Goal: Task Accomplishment & Management: Manage account settings

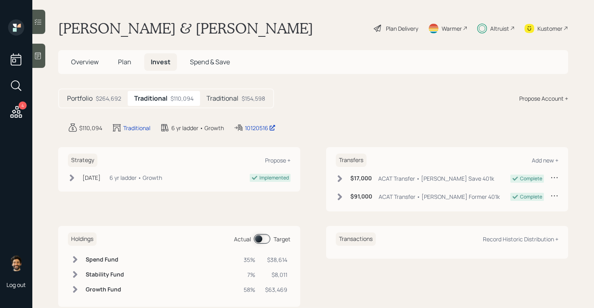
click at [260, 241] on span at bounding box center [262, 239] width 17 height 10
click at [237, 102] on h5 "Traditional" at bounding box center [223, 99] width 32 height 8
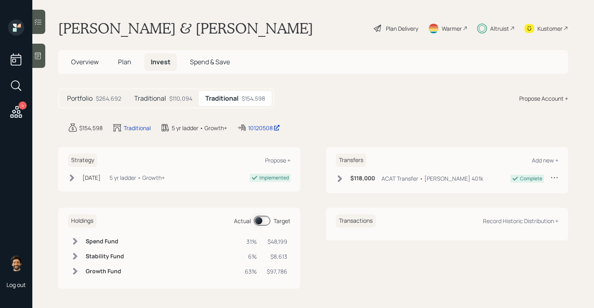
click at [266, 220] on span at bounding box center [262, 221] width 17 height 10
click at [404, 32] on div "Plan Delivery" at bounding box center [402, 28] width 32 height 8
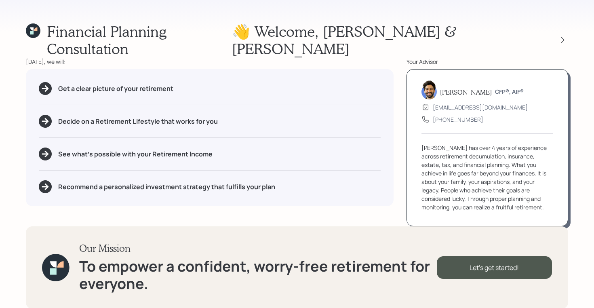
click at [568, 24] on div "👋 Welcome , Deborah & David" at bounding box center [400, 40] width 336 height 35
click at [561, 36] on icon at bounding box center [563, 40] width 8 height 8
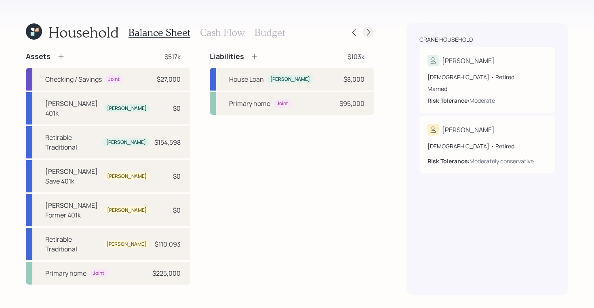
click at [370, 32] on icon at bounding box center [368, 32] width 3 height 7
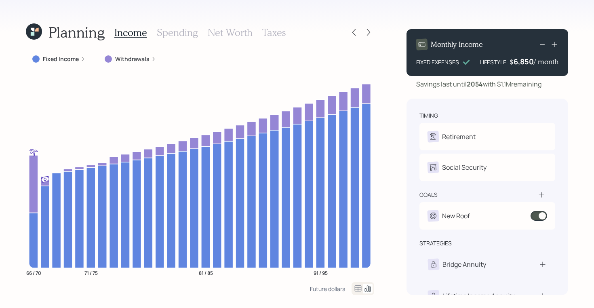
click at [39, 33] on icon at bounding box center [34, 31] width 16 height 16
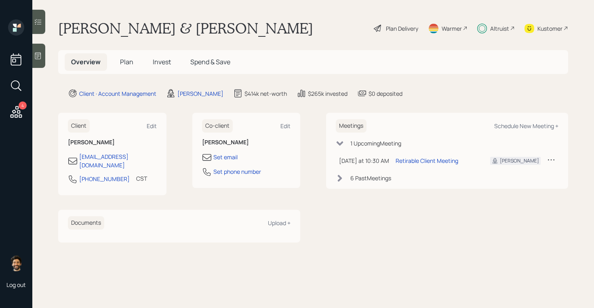
click at [126, 65] on span "Plan" at bounding box center [126, 61] width 13 height 9
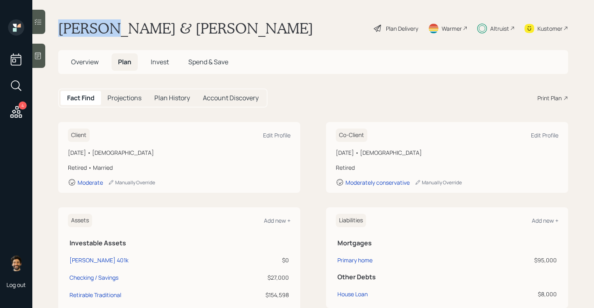
drag, startPoint x: 117, startPoint y: 31, endPoint x: 57, endPoint y: 30, distance: 60.3
click at [57, 30] on main "Deborah & David Crane Plan Delivery Warmer Altruist Kustomer Overview Plan Inve…" at bounding box center [313, 154] width 562 height 308
click at [134, 30] on h1 "[PERSON_NAME] & [PERSON_NAME]" at bounding box center [185, 28] width 255 height 18
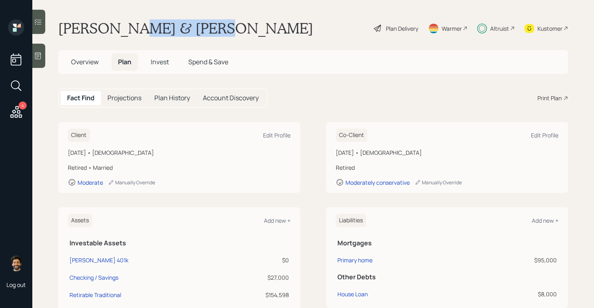
drag, startPoint x: 137, startPoint y: 27, endPoint x: 216, endPoint y: 28, distance: 79.3
click at [216, 28] on div "Deborah & David Crane Plan Delivery Warmer Altruist Kustomer" at bounding box center [313, 28] width 510 height 18
click at [85, 59] on span "Overview" at bounding box center [84, 61] width 27 height 9
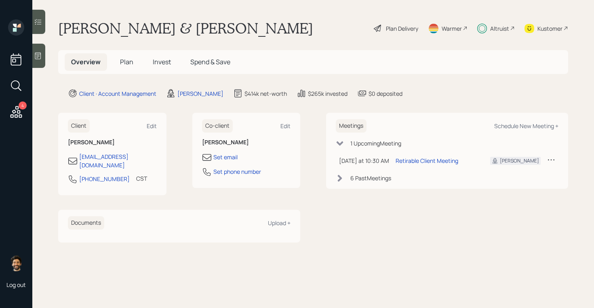
click at [131, 59] on span "Plan" at bounding box center [126, 61] width 13 height 9
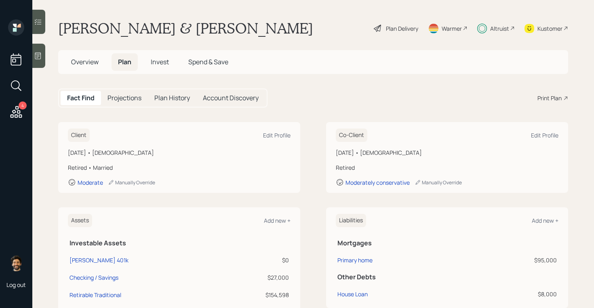
scroll to position [4, 0]
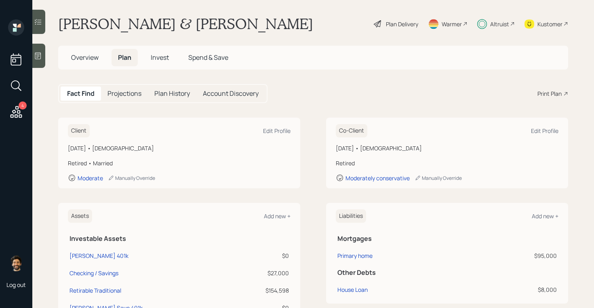
click at [162, 56] on span "Invest" at bounding box center [160, 57] width 18 height 9
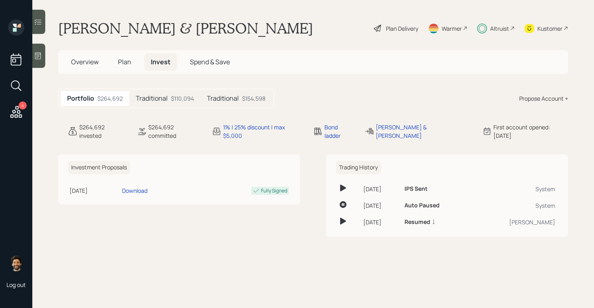
click at [125, 62] on span "Plan" at bounding box center [124, 61] width 13 height 9
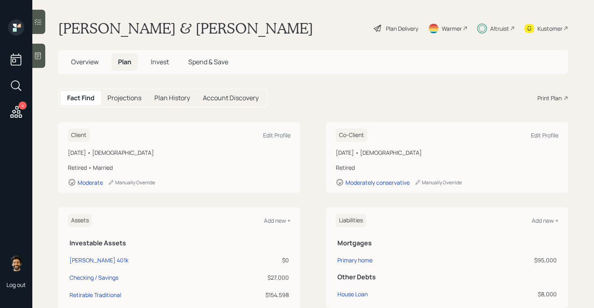
click at [93, 59] on span "Overview" at bounding box center [84, 61] width 27 height 9
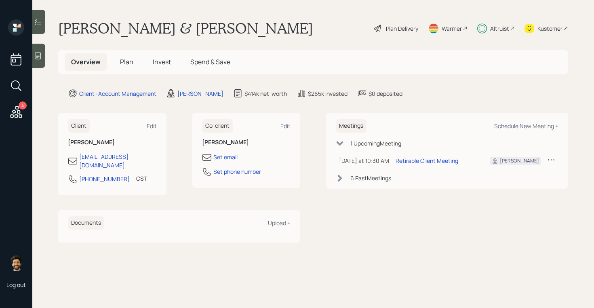
click at [154, 59] on span "Invest" at bounding box center [162, 61] width 18 height 9
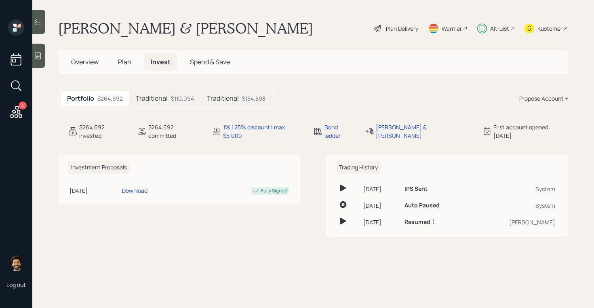
click at [150, 98] on h5 "Traditional" at bounding box center [152, 99] width 32 height 8
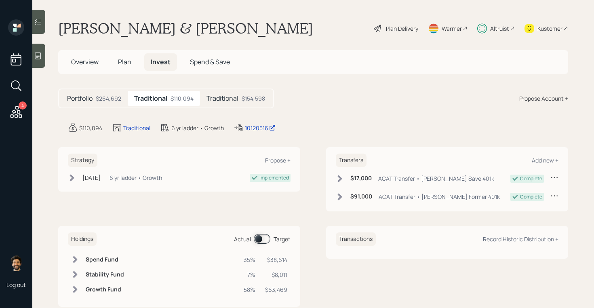
click at [242, 99] on div "$154,598" at bounding box center [253, 98] width 23 height 8
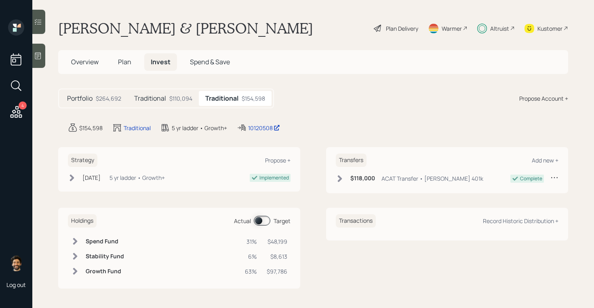
click at [177, 94] on div "Traditional $110,094" at bounding box center [163, 98] width 71 height 15
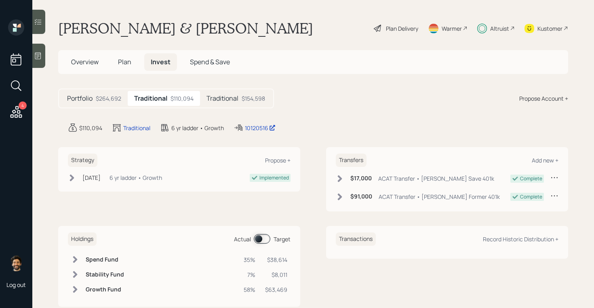
click at [213, 93] on div "Traditional $154,598" at bounding box center [236, 98] width 72 height 15
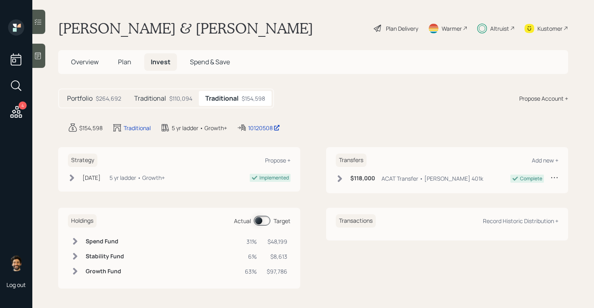
click at [168, 95] on div "Traditional $110,094" at bounding box center [163, 98] width 71 height 15
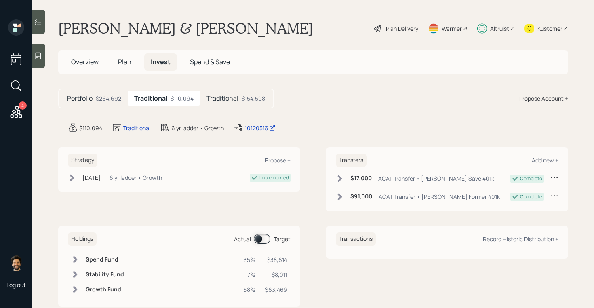
click at [95, 100] on div "Portfolio $264,692" at bounding box center [94, 98] width 67 height 15
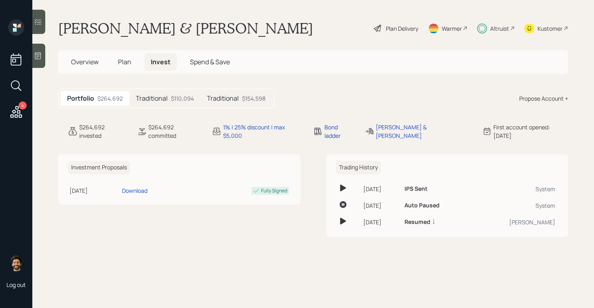
click at [126, 59] on span "Plan" at bounding box center [124, 61] width 13 height 9
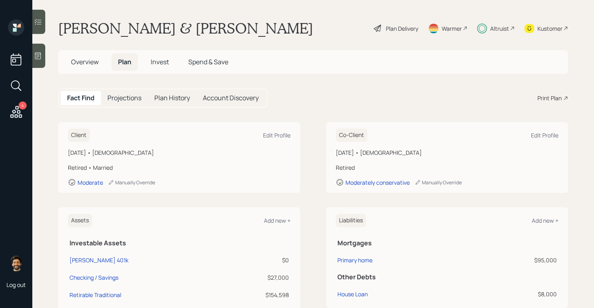
click at [156, 60] on span "Invest" at bounding box center [160, 61] width 18 height 9
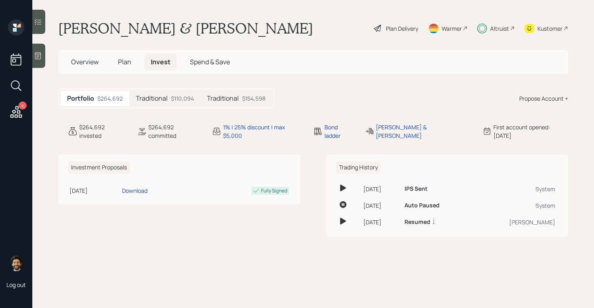
click at [120, 59] on span "Plan" at bounding box center [124, 61] width 13 height 9
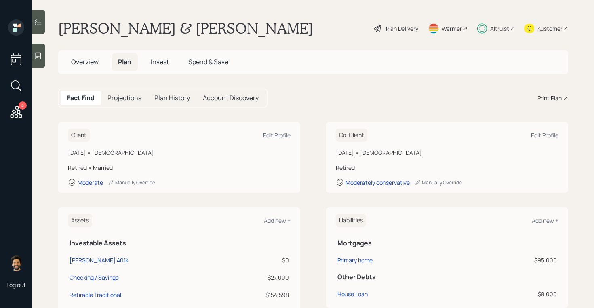
click at [159, 58] on span "Invest" at bounding box center [160, 61] width 18 height 9
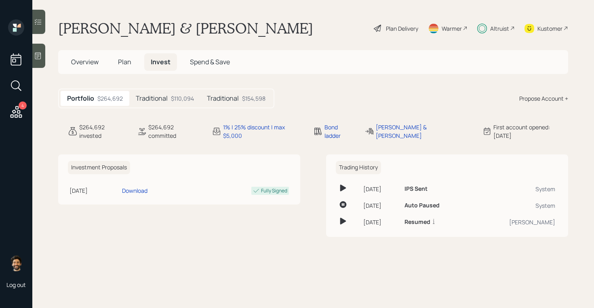
click at [127, 62] on span "Plan" at bounding box center [124, 61] width 13 height 9
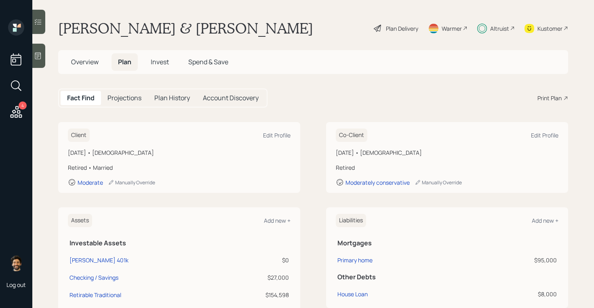
click at [168, 63] on span "Invest" at bounding box center [160, 61] width 18 height 9
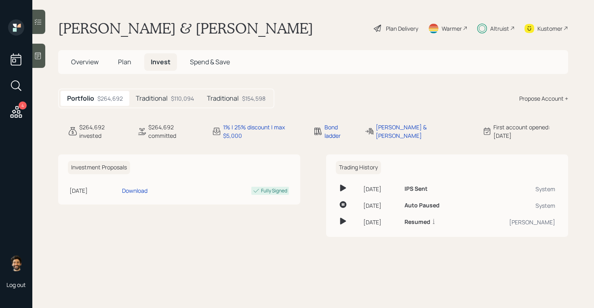
click at [123, 63] on span "Plan" at bounding box center [124, 61] width 13 height 9
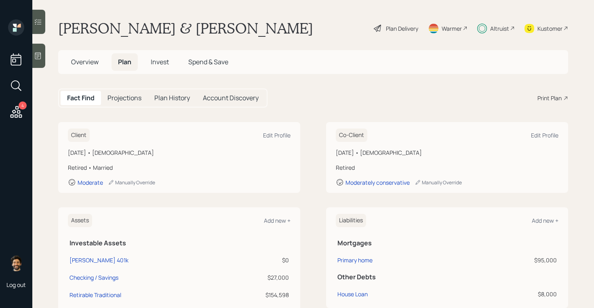
click at [389, 30] on div "Plan Delivery" at bounding box center [402, 28] width 32 height 8
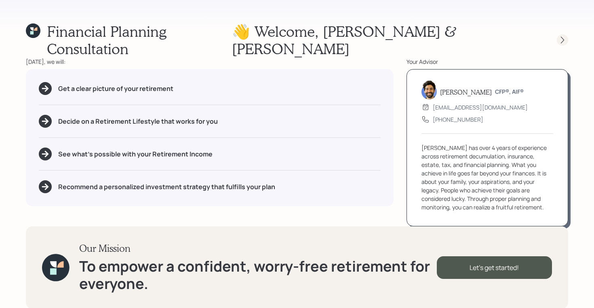
click at [563, 36] on icon at bounding box center [563, 40] width 8 height 8
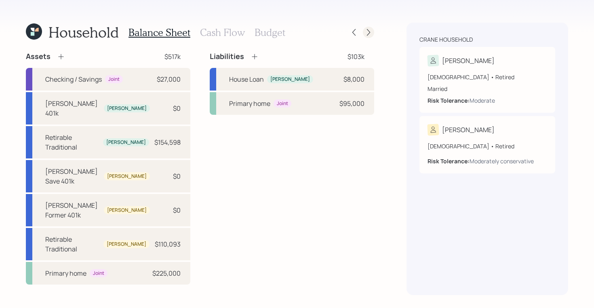
click at [366, 32] on icon at bounding box center [369, 32] width 8 height 8
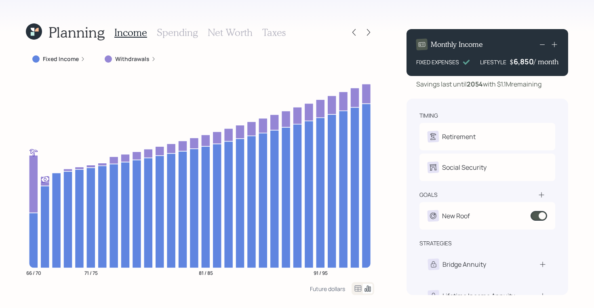
click at [181, 36] on h3 "Spending" at bounding box center [177, 33] width 41 height 12
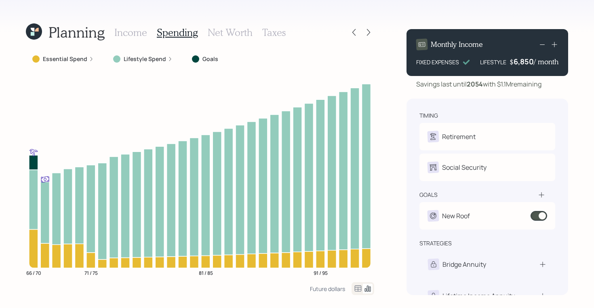
click at [131, 30] on h3 "Income" at bounding box center [130, 33] width 33 height 12
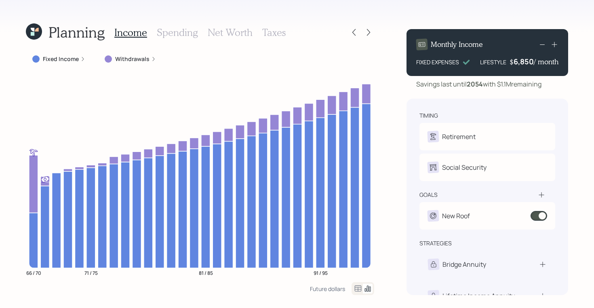
click at [35, 30] on icon at bounding box center [34, 31] width 16 height 16
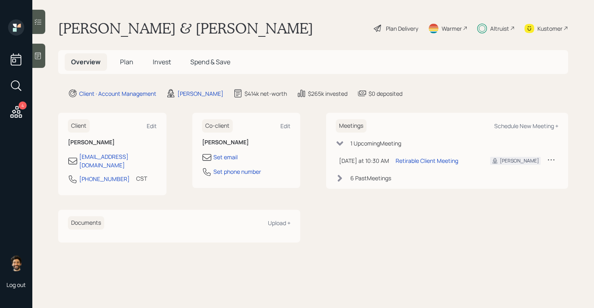
click at [125, 61] on span "Plan" at bounding box center [126, 61] width 13 height 9
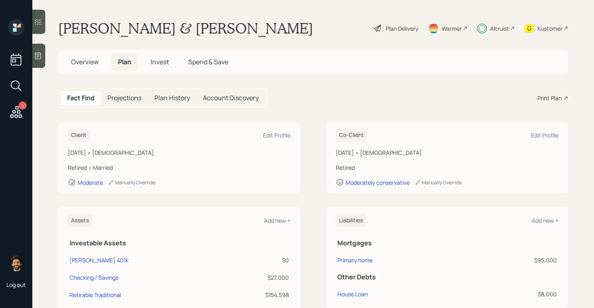
click at [164, 63] on span "Invest" at bounding box center [160, 61] width 18 height 9
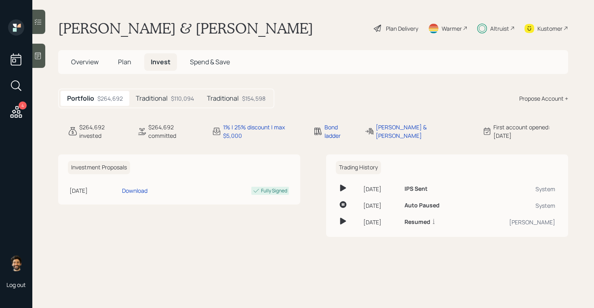
click at [132, 61] on h5 "Plan" at bounding box center [125, 61] width 26 height 17
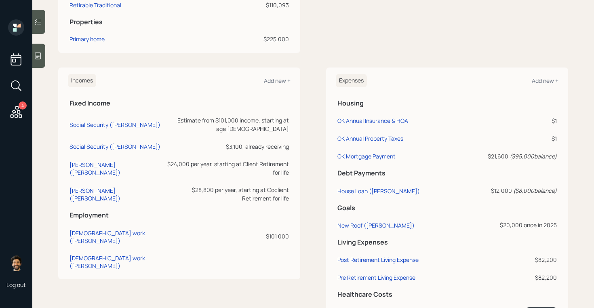
scroll to position [350, 0]
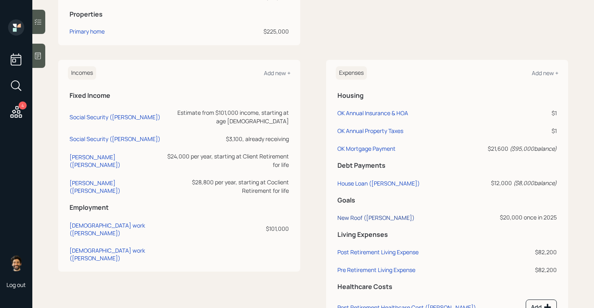
click at [372, 218] on div "New Roof (Deborah)" at bounding box center [376, 218] width 77 height 8
select select "0"
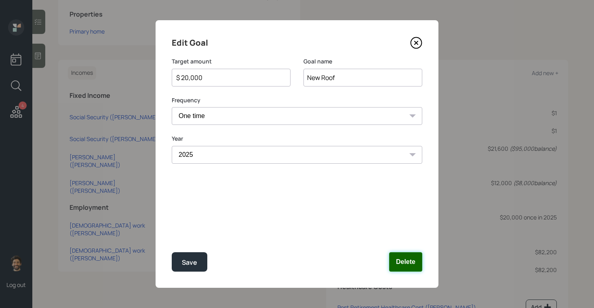
click at [406, 260] on button "Delete" at bounding box center [405, 261] width 33 height 19
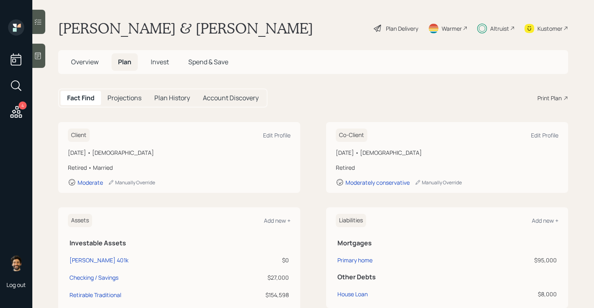
click at [412, 23] on div "Plan Delivery" at bounding box center [396, 28] width 46 height 18
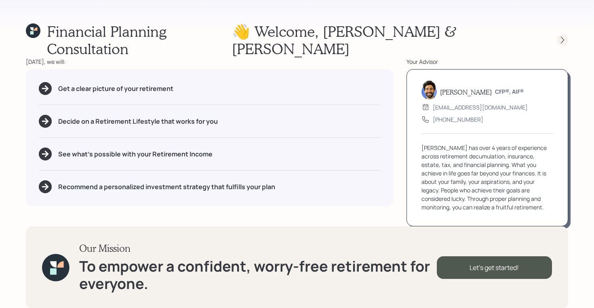
click at [563, 36] on icon at bounding box center [563, 40] width 8 height 8
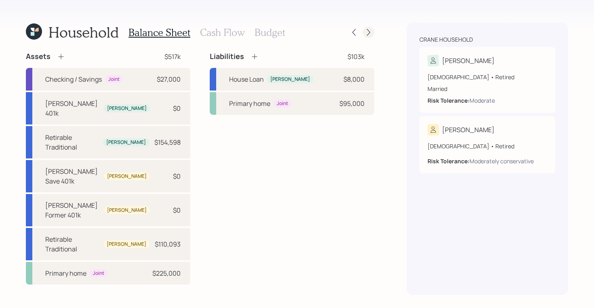
click at [367, 34] on icon at bounding box center [369, 32] width 8 height 8
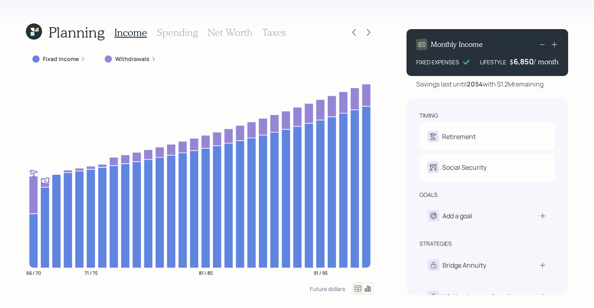
click at [32, 36] on icon at bounding box center [34, 32] width 18 height 18
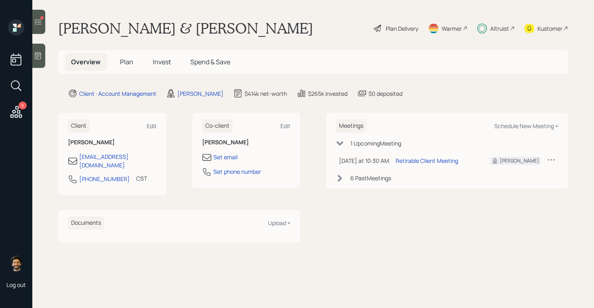
click at [124, 61] on span "Plan" at bounding box center [126, 61] width 13 height 9
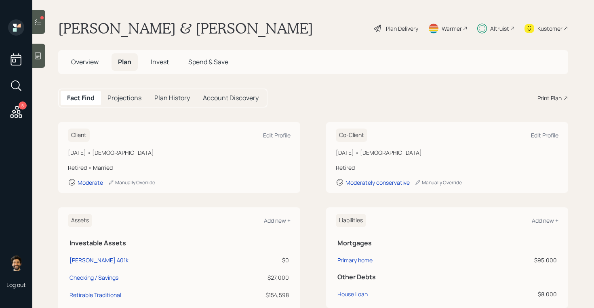
click at [157, 60] on span "Invest" at bounding box center [160, 61] width 18 height 9
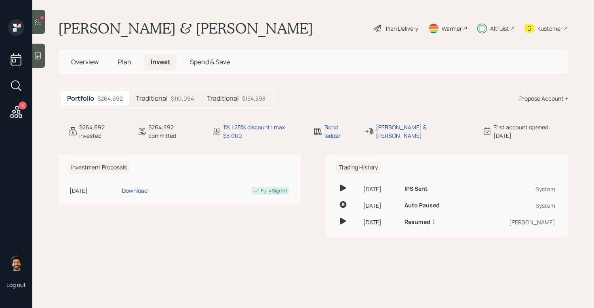
click at [127, 63] on span "Plan" at bounding box center [124, 61] width 13 height 9
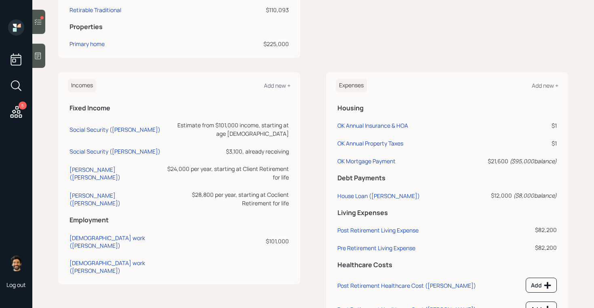
scroll to position [340, 0]
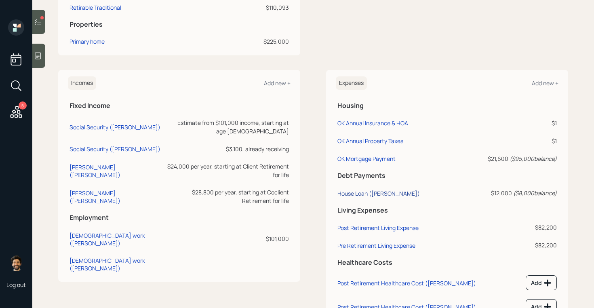
click at [368, 193] on div "House Loan (Deborah)" at bounding box center [379, 194] width 82 height 8
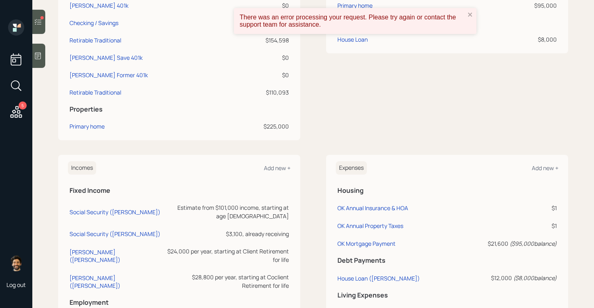
scroll to position [375, 0]
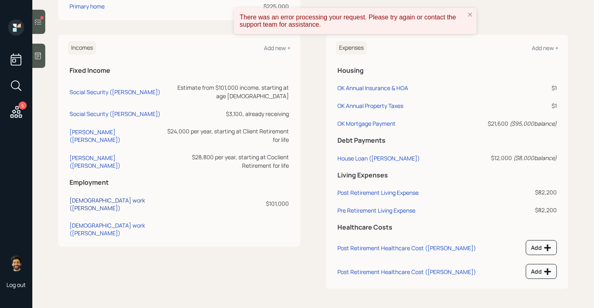
click at [118, 197] on div "Full-time work (Deborah)" at bounding box center [117, 204] width 94 height 15
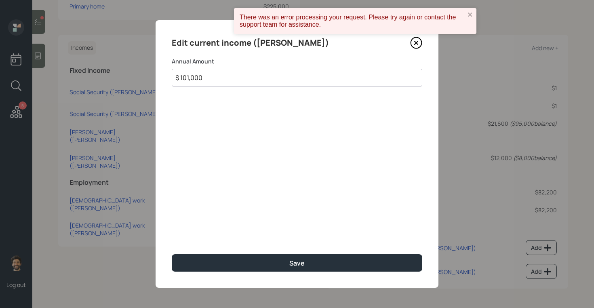
click at [205, 80] on input "$ 101,000" at bounding box center [297, 78] width 251 height 18
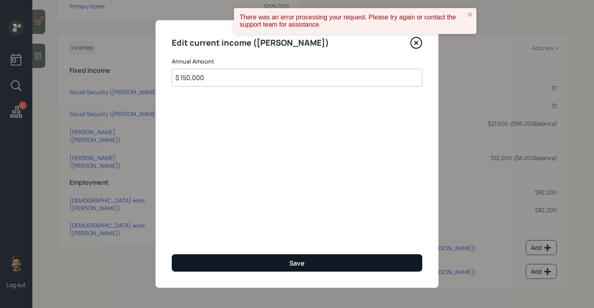
type input "$ 150,000"
click at [202, 263] on button "Save" at bounding box center [297, 262] width 251 height 17
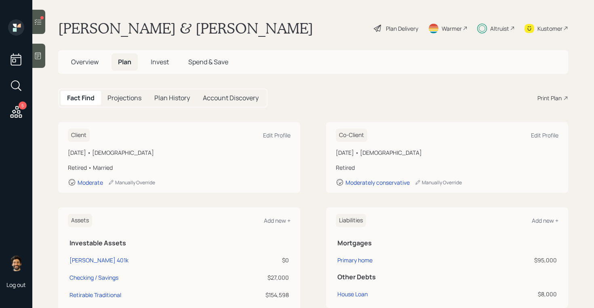
click at [406, 30] on div "Plan Delivery" at bounding box center [402, 28] width 32 height 8
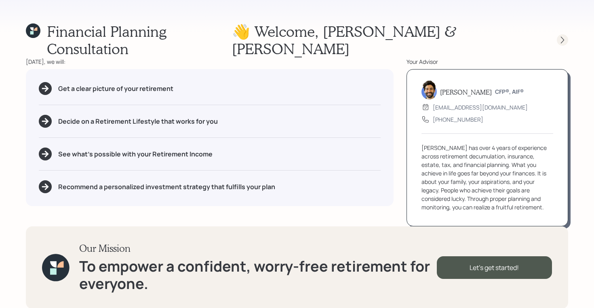
click at [563, 36] on div at bounding box center [562, 39] width 11 height 11
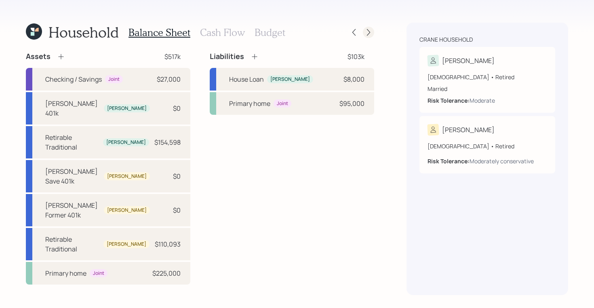
click at [370, 33] on icon at bounding box center [369, 32] width 8 height 8
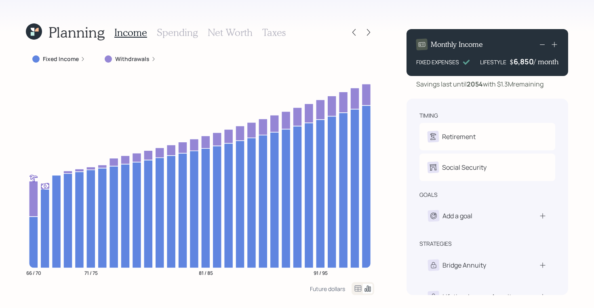
click at [32, 33] on icon at bounding box center [32, 34] width 4 height 4
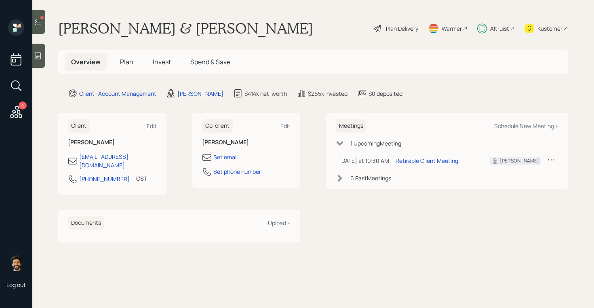
click at [123, 64] on span "Plan" at bounding box center [126, 61] width 13 height 9
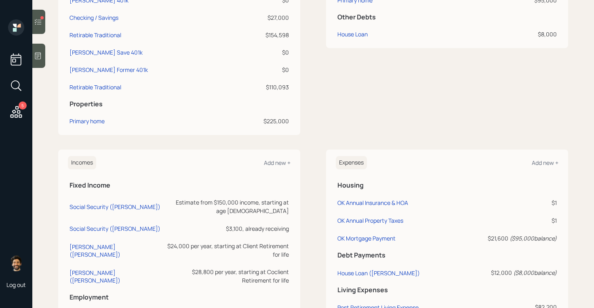
scroll to position [291, 0]
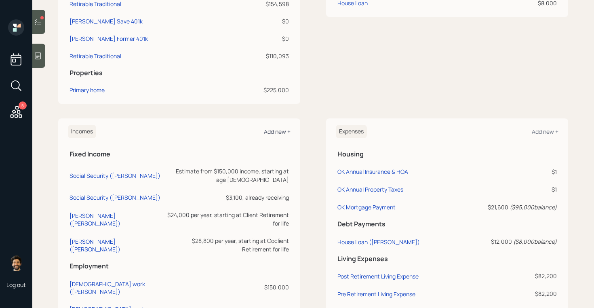
click at [269, 132] on div "Add new +" at bounding box center [277, 132] width 27 height 8
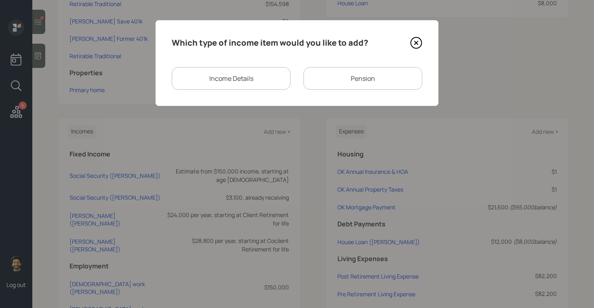
click at [271, 77] on div "Income Details" at bounding box center [231, 78] width 119 height 23
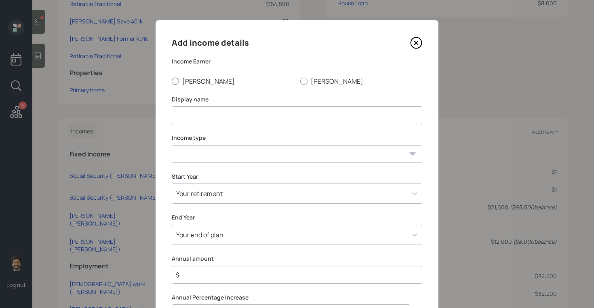
click at [191, 82] on label "[PERSON_NAME]" at bounding box center [233, 81] width 122 height 9
click at [172, 81] on input "[PERSON_NAME]" at bounding box center [171, 81] width 0 height 0
radio input "true"
click at [199, 112] on input at bounding box center [297, 115] width 251 height 18
type input "Income Block"
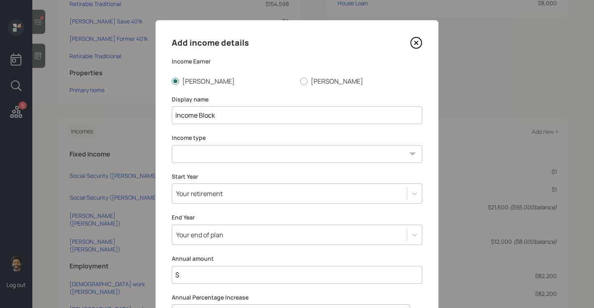
click at [198, 154] on select "Full-time work Part-time work Self employment Other" at bounding box center [297, 154] width 251 height 18
select select "other"
click at [172, 145] on select "Full-time work Part-time work Self employment Other" at bounding box center [297, 154] width 251 height 18
click at [203, 195] on select "Tax-free Earned Self Employment Alimony Royalties Pension / Annuity Interest Di…" at bounding box center [297, 193] width 251 height 18
select select "tax_free"
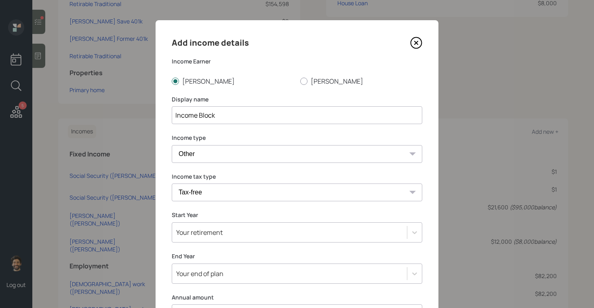
click at [172, 184] on select "Tax-free Earned Self Employment Alimony Royalties Pension / Annuity Interest Di…" at bounding box center [297, 193] width 251 height 18
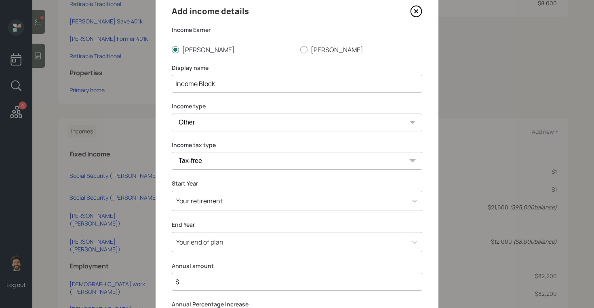
scroll to position [93, 0]
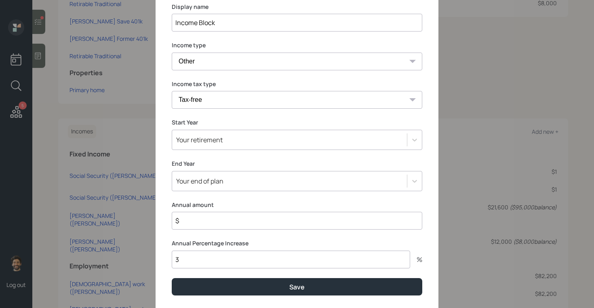
click at [199, 225] on input "$" at bounding box center [297, 221] width 251 height 18
type input "$ 30,000"
click at [213, 142] on div "Your retirement" at bounding box center [199, 139] width 47 height 9
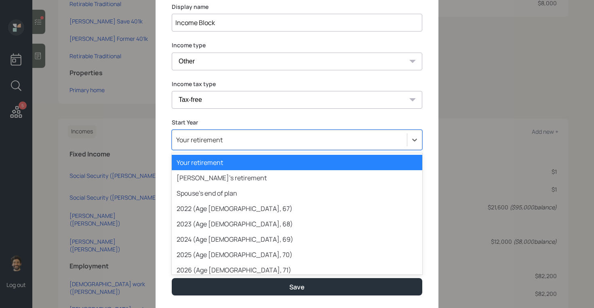
click at [210, 165] on div "Your retirement" at bounding box center [297, 162] width 251 height 15
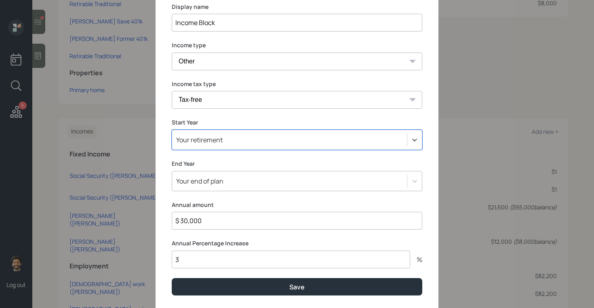
click at [206, 178] on div "Your end of plan" at bounding box center [297, 181] width 251 height 20
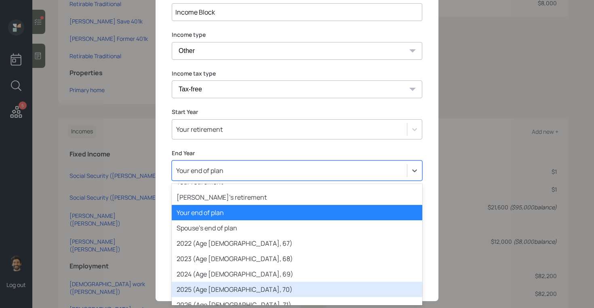
scroll to position [29, 0]
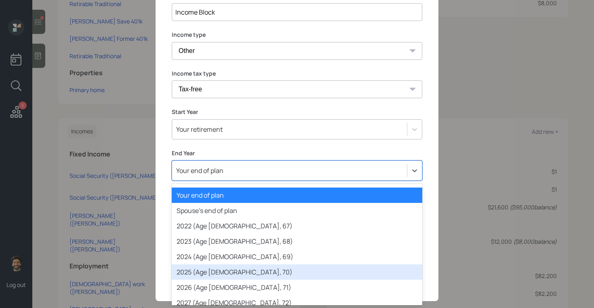
click at [200, 273] on div "2025 (Age [DEMOGRAPHIC_DATA], 70)" at bounding box center [297, 271] width 251 height 15
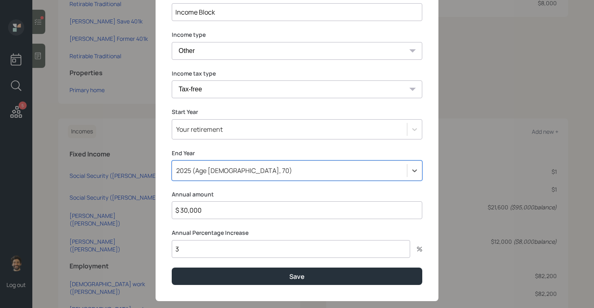
click at [205, 134] on div "Your retirement" at bounding box center [289, 130] width 235 height 14
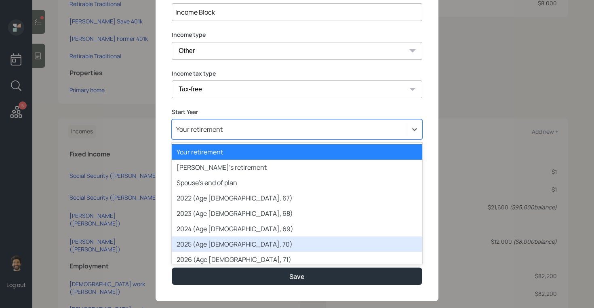
click at [203, 241] on div "2025 (Age 66, 70)" at bounding box center [297, 244] width 251 height 15
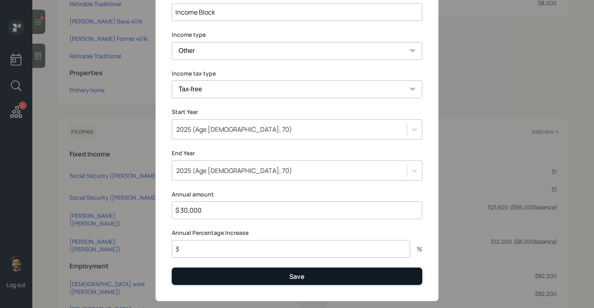
click at [196, 284] on button "Save" at bounding box center [297, 276] width 251 height 17
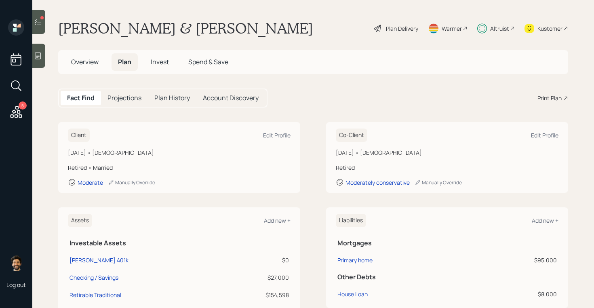
click at [404, 32] on div "Plan Delivery" at bounding box center [402, 28] width 32 height 8
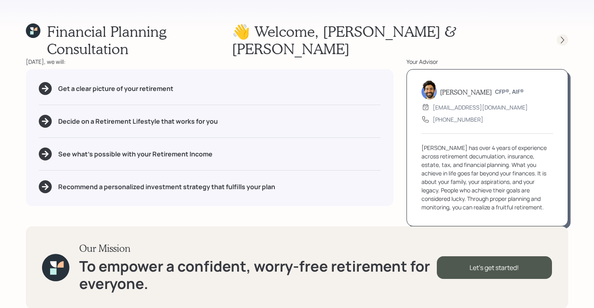
click at [566, 36] on icon at bounding box center [563, 40] width 8 height 8
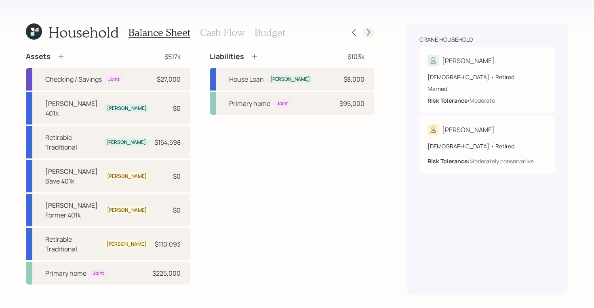
click at [373, 33] on div at bounding box center [368, 32] width 11 height 11
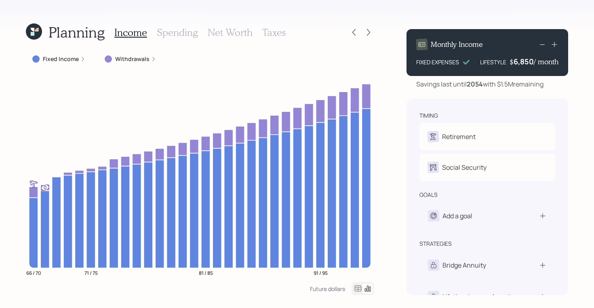
click at [33, 30] on icon at bounding box center [33, 30] width 4 height 4
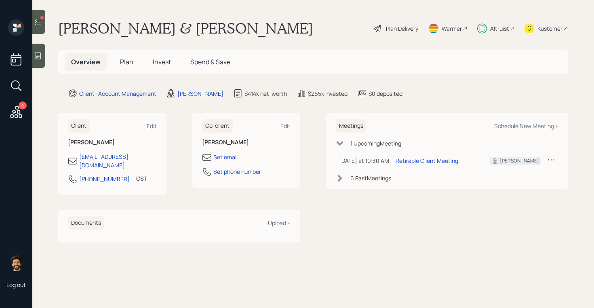
click at [125, 67] on h5 "Plan" at bounding box center [127, 61] width 26 height 17
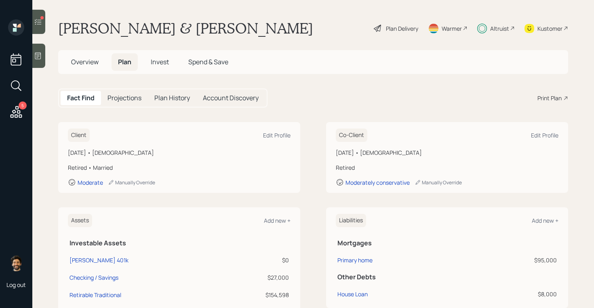
scroll to position [375, 0]
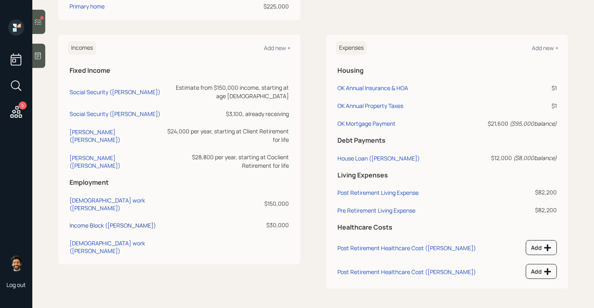
click at [96, 222] on div "Income Block ([PERSON_NAME])" at bounding box center [113, 226] width 87 height 8
select select "other"
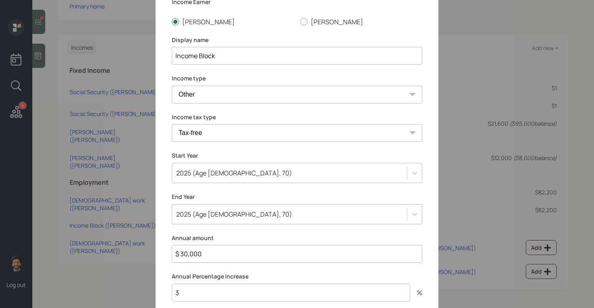
scroll to position [85, 0]
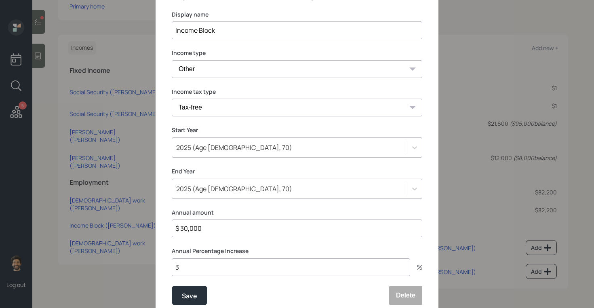
click at [188, 231] on input "$ 30,000" at bounding box center [297, 229] width 251 height 18
type input "$ 24,000"
click at [185, 287] on button "Save" at bounding box center [190, 295] width 36 height 19
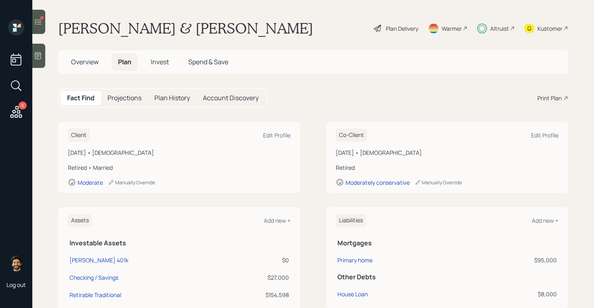
click at [400, 24] on div "Plan Delivery" at bounding box center [402, 28] width 32 height 8
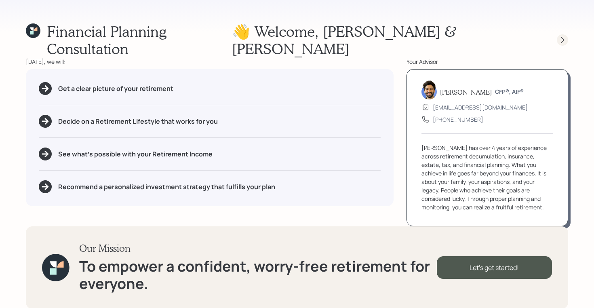
click at [563, 36] on icon at bounding box center [563, 40] width 8 height 8
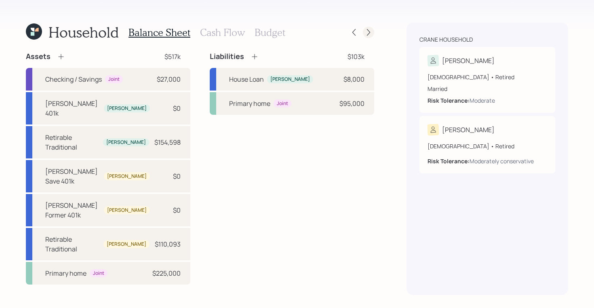
click at [369, 32] on icon at bounding box center [369, 32] width 8 height 8
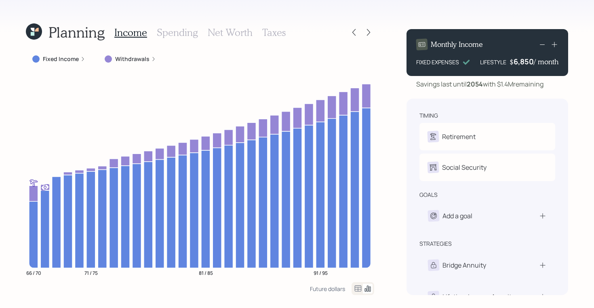
click at [32, 32] on icon at bounding box center [33, 34] width 4 height 4
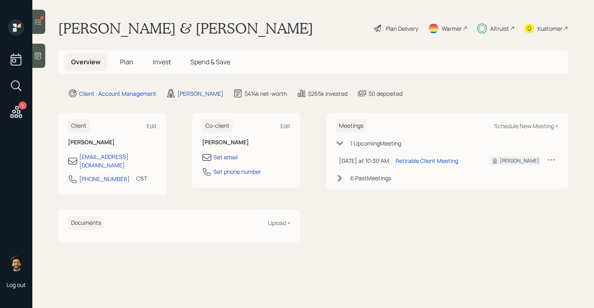
click at [119, 61] on h5 "Plan" at bounding box center [127, 61] width 26 height 17
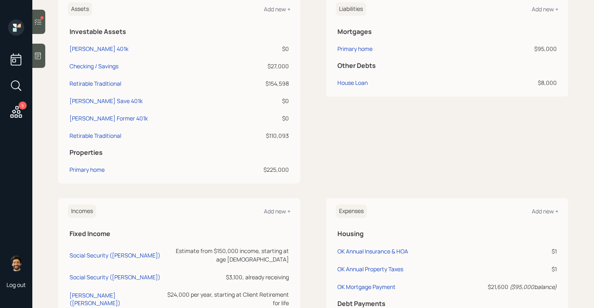
scroll to position [375, 0]
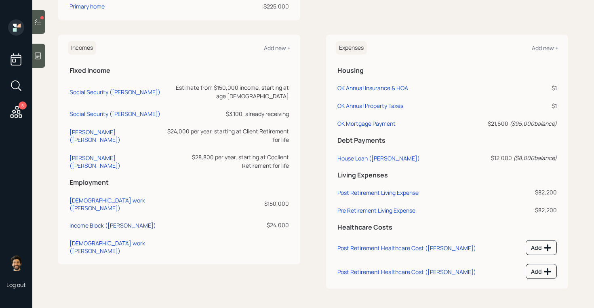
click at [102, 222] on div "Income Block ([PERSON_NAME])" at bounding box center [113, 226] width 87 height 8
select select "other"
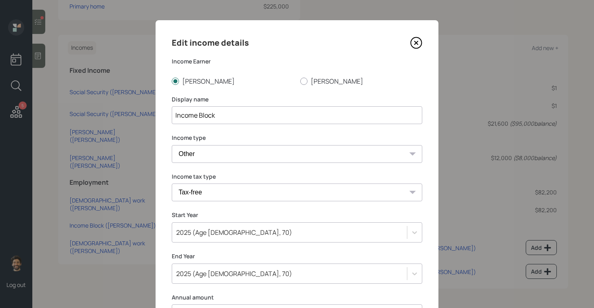
scroll to position [100, 0]
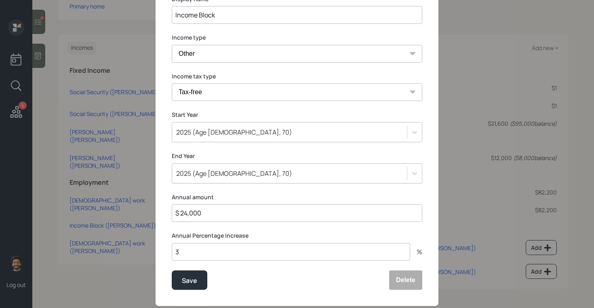
click at [190, 218] on input "$ 24,000" at bounding box center [297, 213] width 251 height 18
type input "$ 21,000"
click at [188, 277] on div "Save" at bounding box center [189, 280] width 15 height 11
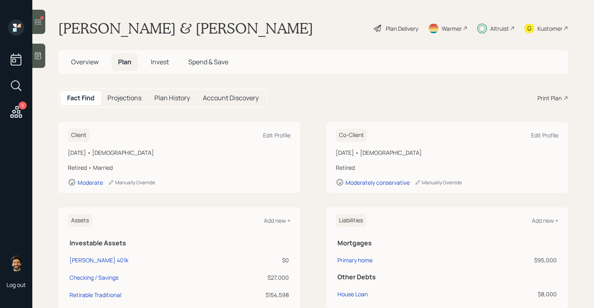
click at [407, 28] on div "Plan Delivery" at bounding box center [402, 28] width 32 height 8
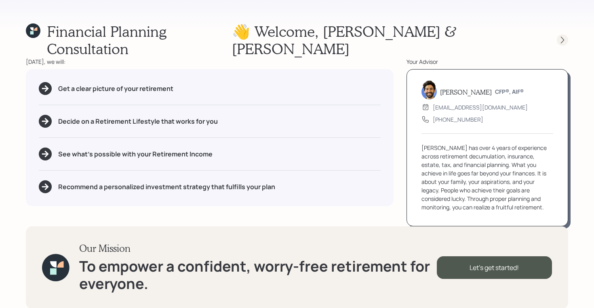
click at [561, 36] on icon at bounding box center [563, 40] width 8 height 8
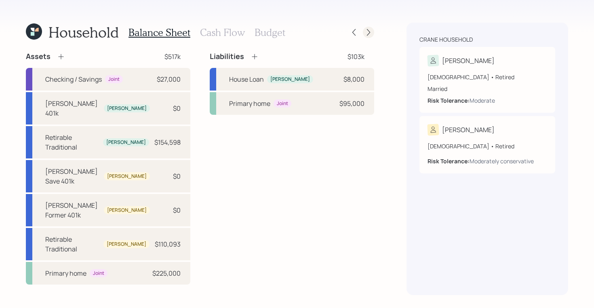
click at [370, 30] on icon at bounding box center [369, 32] width 8 height 8
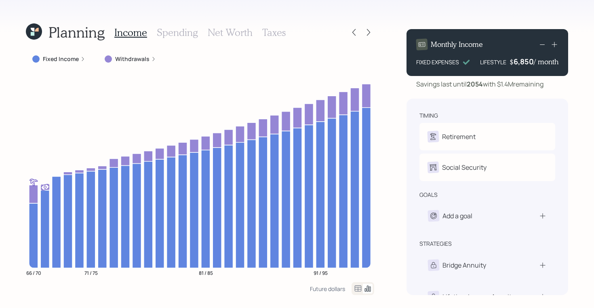
click at [31, 35] on icon at bounding box center [33, 34] width 4 height 4
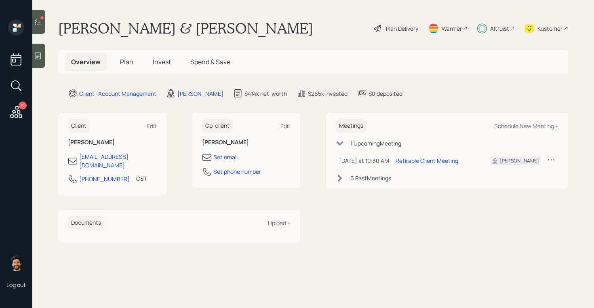
click at [131, 64] on span "Plan" at bounding box center [126, 61] width 13 height 9
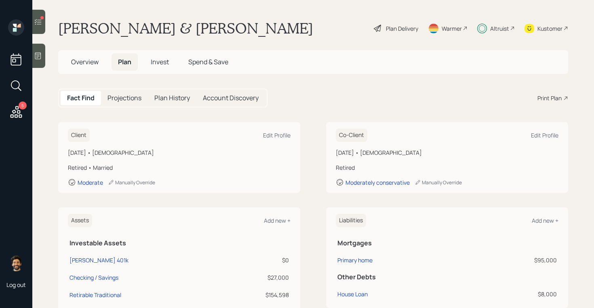
scroll to position [375, 0]
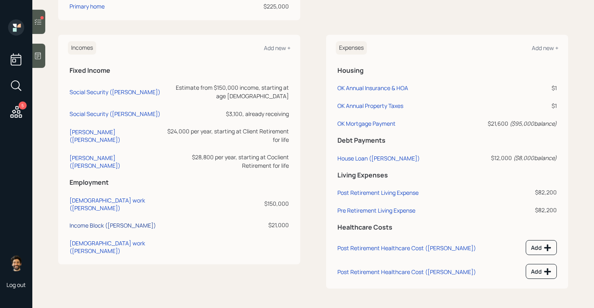
click at [93, 222] on div "Income Block ([PERSON_NAME])" at bounding box center [113, 226] width 87 height 8
select select "other"
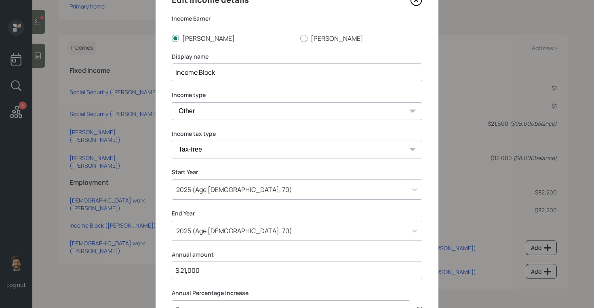
scroll to position [116, 0]
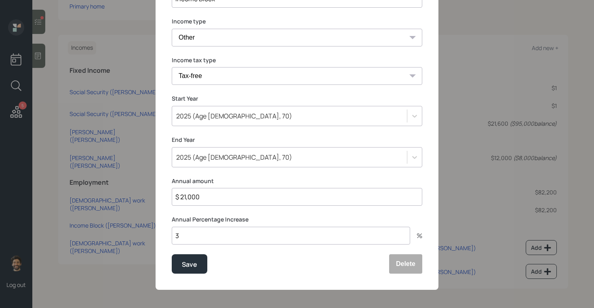
click at [187, 193] on input "$ 21,000" at bounding box center [297, 197] width 251 height 18
type input "$ 31,000"
click at [188, 271] on button "Save" at bounding box center [190, 263] width 36 height 19
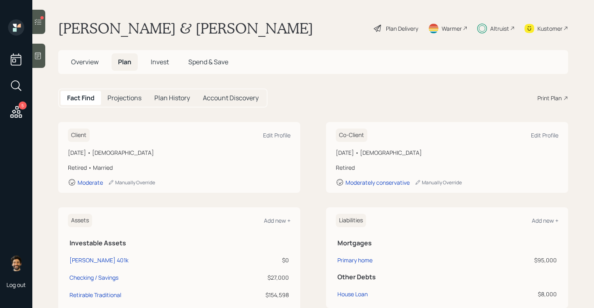
click at [404, 30] on div "Plan Delivery" at bounding box center [402, 28] width 32 height 8
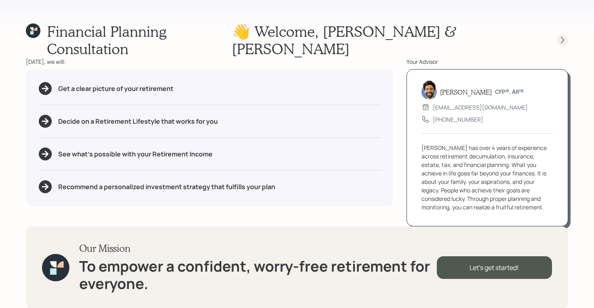
click at [560, 36] on icon at bounding box center [563, 40] width 8 height 8
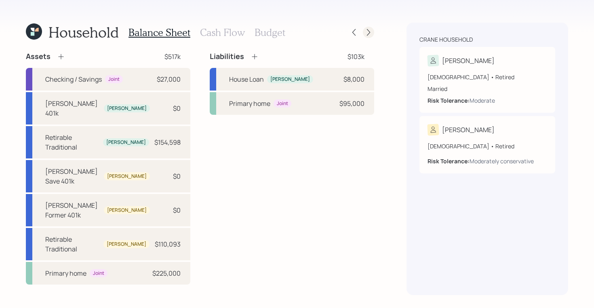
click at [372, 30] on icon at bounding box center [369, 32] width 8 height 8
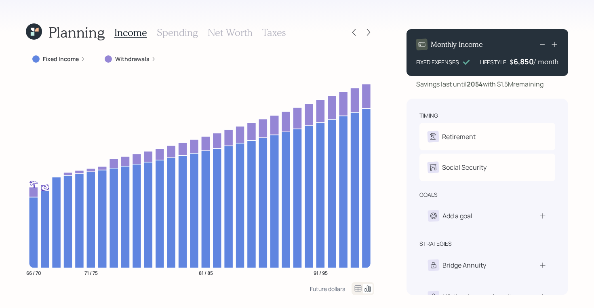
click at [33, 34] on icon at bounding box center [33, 34] width 4 height 4
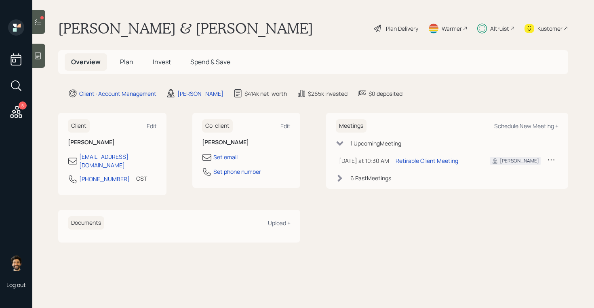
click at [133, 61] on h5 "Plan" at bounding box center [127, 61] width 26 height 17
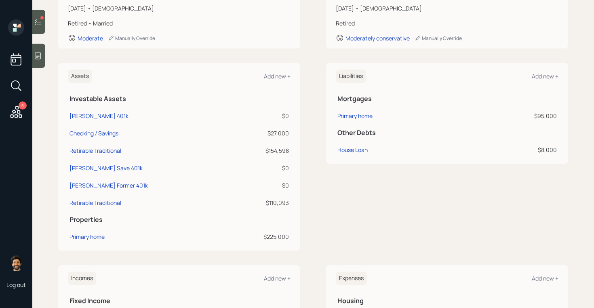
scroll to position [375, 0]
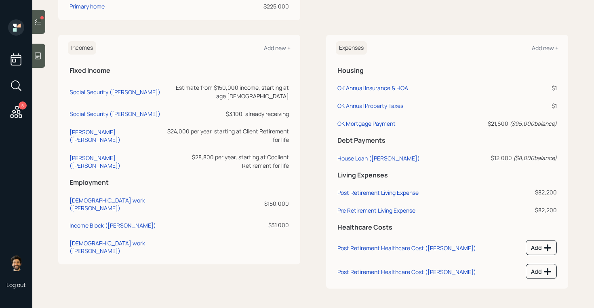
click at [89, 215] on td "Income Block (Deborah)" at bounding box center [116, 224] width 97 height 18
click at [87, 222] on div "Income Block (Deborah)" at bounding box center [113, 226] width 87 height 8
select select "other"
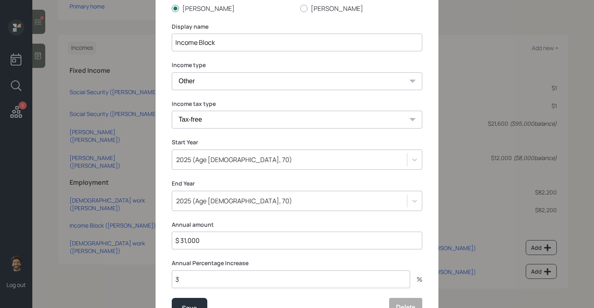
scroll to position [85, 0]
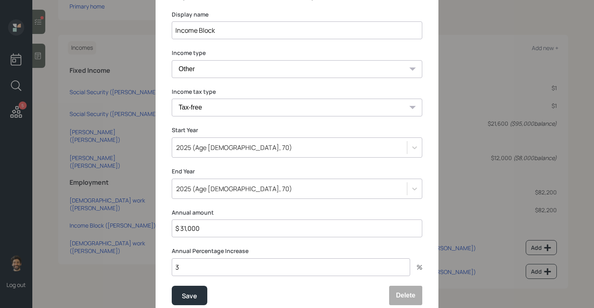
click at [195, 226] on input "$ 31,000" at bounding box center [297, 229] width 251 height 18
type input "$ 27,000"
click at [192, 300] on div "Save" at bounding box center [189, 295] width 15 height 11
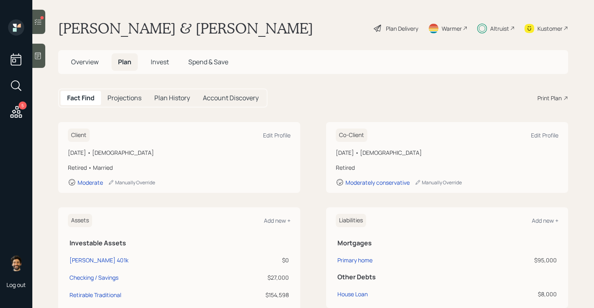
click at [417, 31] on div "Plan Delivery" at bounding box center [402, 28] width 32 height 8
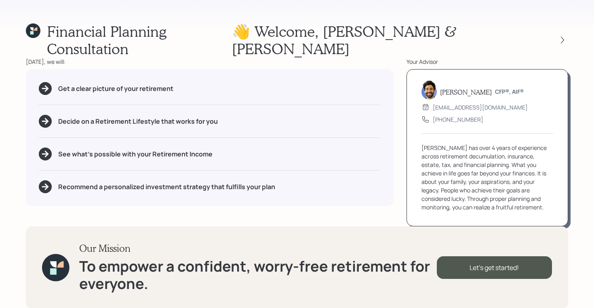
click at [560, 34] on div at bounding box center [556, 39] width 26 height 11
click at [563, 36] on icon at bounding box center [563, 40] width 8 height 8
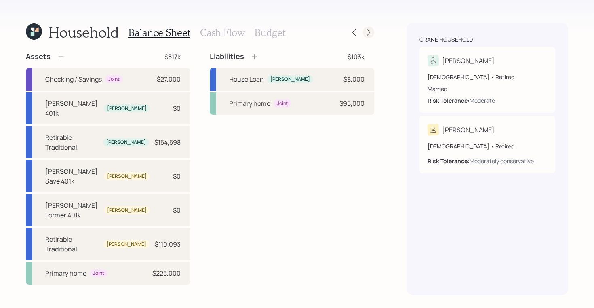
click at [368, 34] on icon at bounding box center [369, 32] width 8 height 8
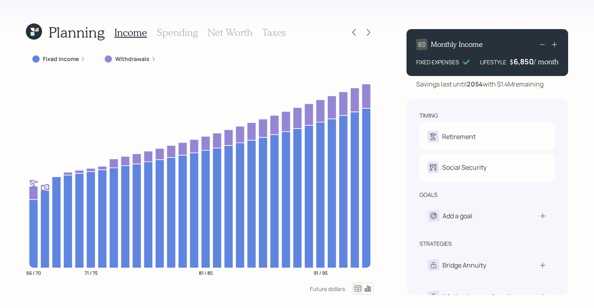
click at [35, 34] on icon at bounding box center [34, 31] width 16 height 16
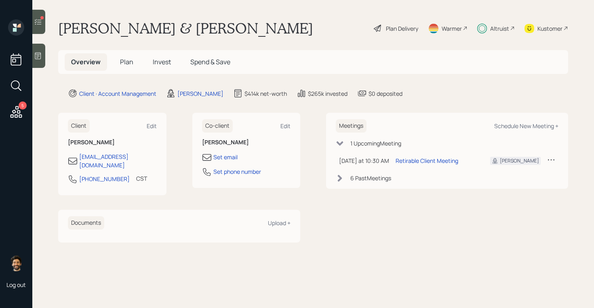
click at [132, 60] on span "Plan" at bounding box center [126, 61] width 13 height 9
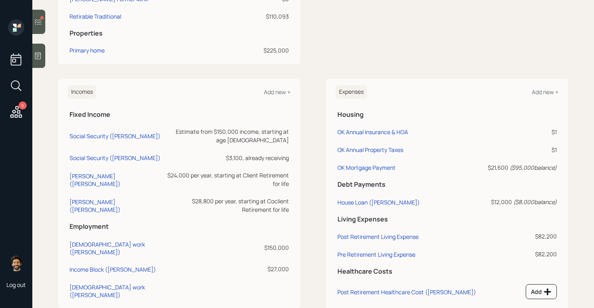
scroll to position [375, 0]
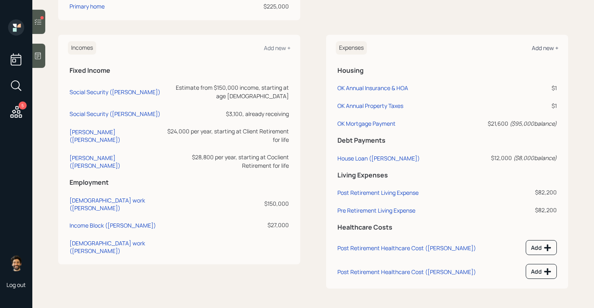
click at [540, 47] on div "Add new +" at bounding box center [545, 48] width 27 height 8
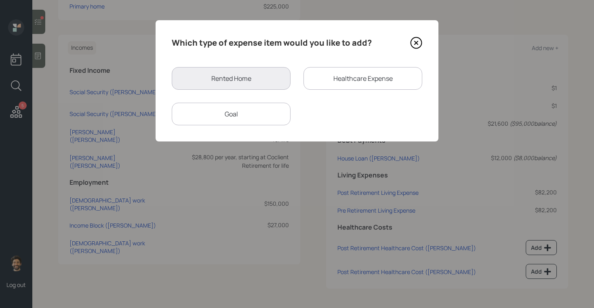
click at [222, 118] on div "Goal" at bounding box center [231, 114] width 119 height 23
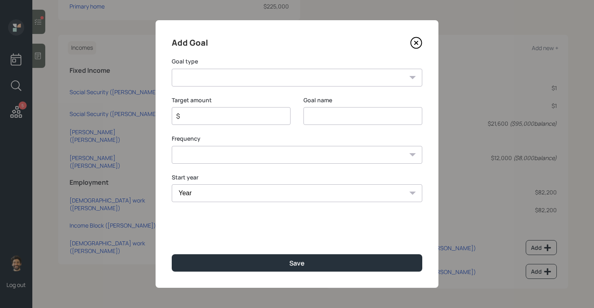
click at [230, 80] on select "Create an emergency fund Donate to charity Purchase a home Make a purchase Supp…" at bounding box center [297, 78] width 251 height 18
select select "other"
click at [172, 69] on select "Create an emergency fund Donate to charity Purchase a home Make a purchase Supp…" at bounding box center [297, 78] width 251 height 18
type input "Other"
click at [199, 121] on input "$" at bounding box center [228, 116] width 105 height 10
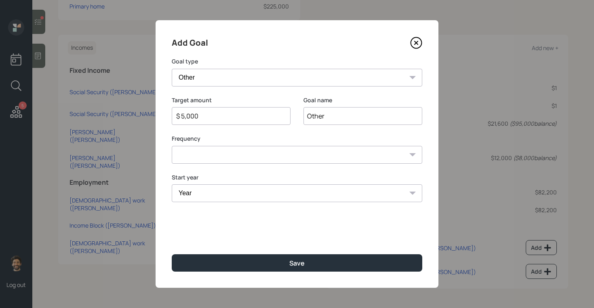
type input "$ 5,000"
click at [314, 116] on input "Other" at bounding box center [363, 116] width 119 height 18
type input "Christmas"
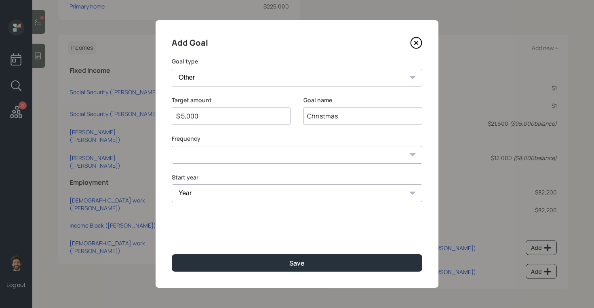
click at [229, 158] on select "One time Every 1 year Every 2 years Every 3 years Every 4 years Every 5 years E…" at bounding box center [297, 155] width 251 height 18
select select "0"
click at [172, 146] on select "One time Every 1 year Every 2 years Every 3 years Every 4 years Every 5 years E…" at bounding box center [297, 155] width 251 height 18
click at [195, 197] on select "Year 2025 2026 2027 2028 2029 2030 2031 2032 2033 2034 2035 2036 2037 2038 2039…" at bounding box center [297, 193] width 251 height 18
select select "2026"
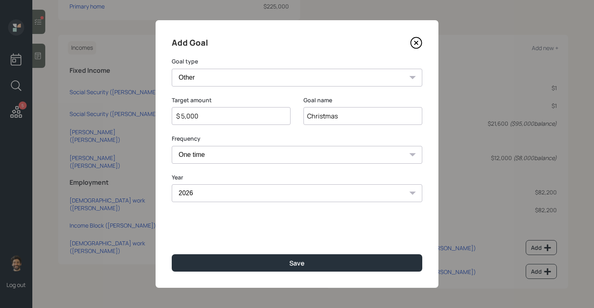
click at [172, 184] on select "Year 2025 2026 2027 2028 2029 2030 2031 2032 2033 2034 2035 2036 2037 2038 2039…" at bounding box center [297, 193] width 251 height 18
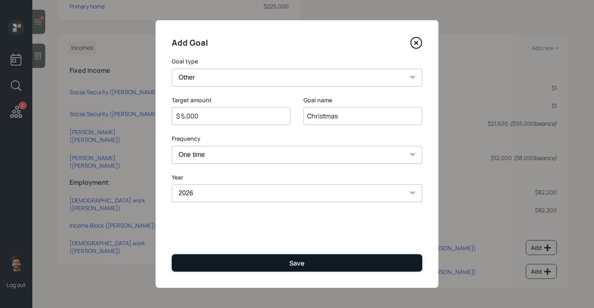
click at [200, 262] on button "Save" at bounding box center [297, 262] width 251 height 17
type input "$"
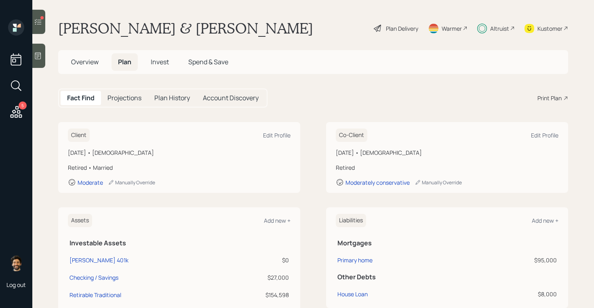
click at [388, 28] on div "Plan Delivery" at bounding box center [402, 28] width 32 height 8
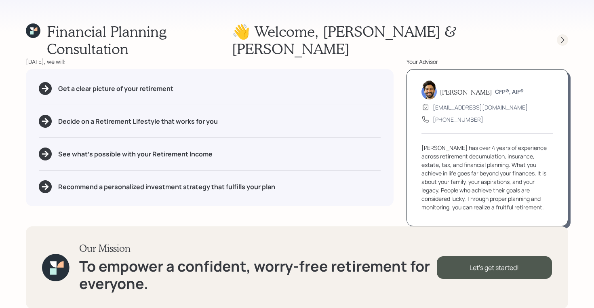
click at [562, 36] on icon at bounding box center [563, 40] width 8 height 8
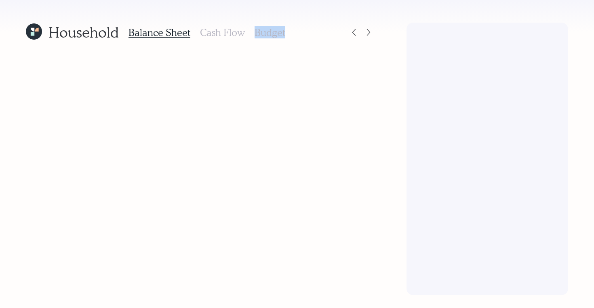
click at [562, 31] on div at bounding box center [488, 159] width 162 height 273
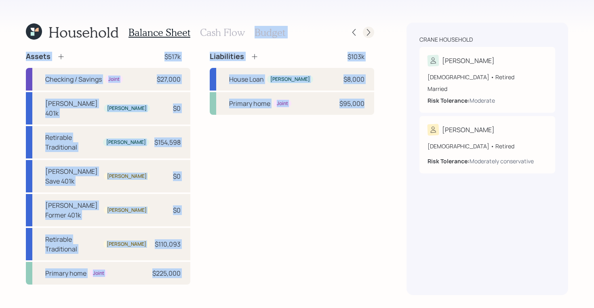
click at [369, 32] on icon at bounding box center [369, 32] width 8 height 8
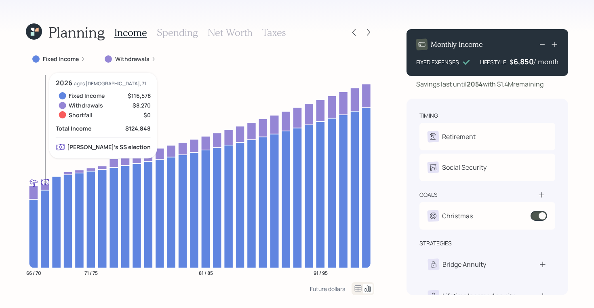
click at [49, 112] on icon "66 / 70 71 / 75 81 / 85 91 / 95" at bounding box center [200, 177] width 349 height 209
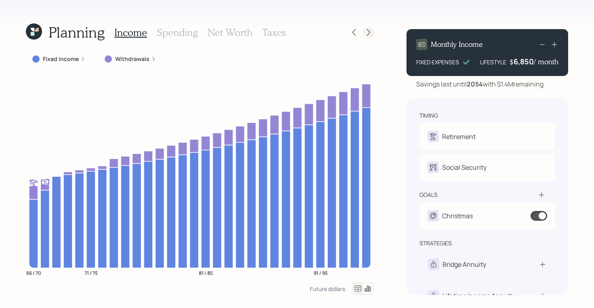
click at [371, 32] on icon at bounding box center [369, 32] width 8 height 8
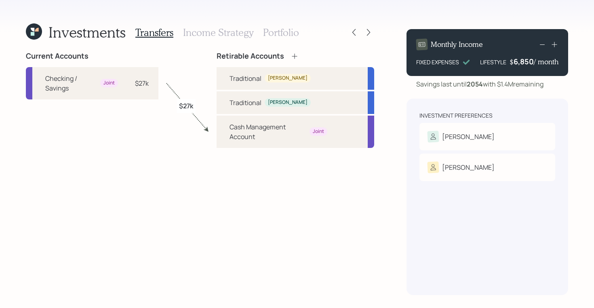
click at [242, 32] on h3 "Income Strategy" at bounding box center [218, 33] width 70 height 12
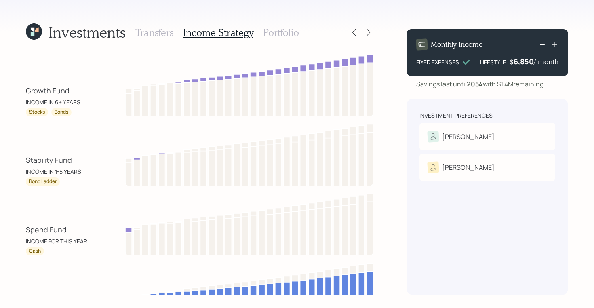
click at [276, 29] on h3 "Portfolio" at bounding box center [281, 33] width 36 height 12
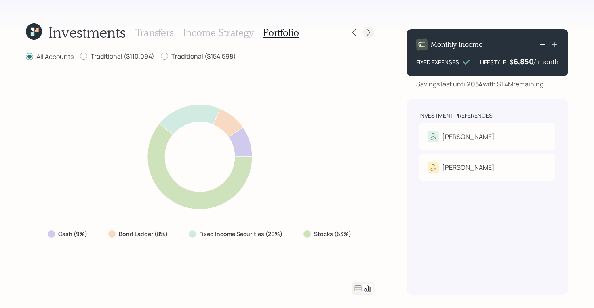
click at [370, 34] on icon at bounding box center [369, 32] width 8 height 8
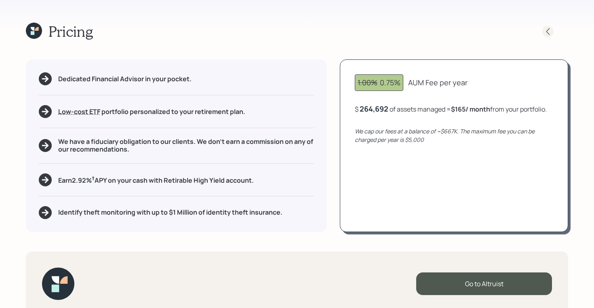
click at [548, 27] on icon at bounding box center [548, 31] width 8 height 8
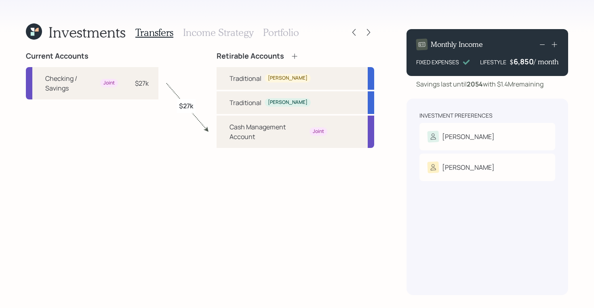
click at [237, 27] on h3 "Income Strategy" at bounding box center [218, 33] width 70 height 12
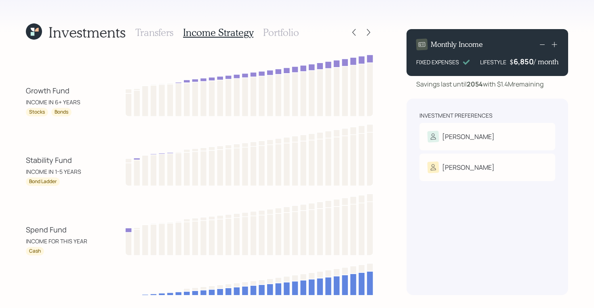
click at [292, 27] on h3 "Portfolio" at bounding box center [281, 33] width 36 height 12
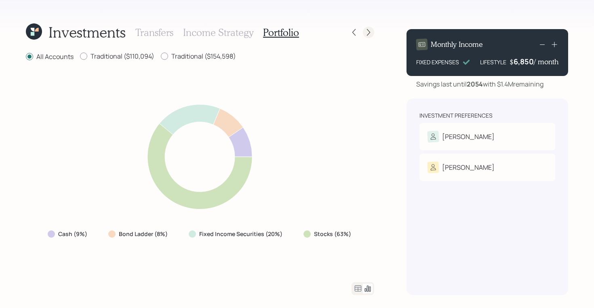
click at [370, 30] on icon at bounding box center [369, 32] width 8 height 8
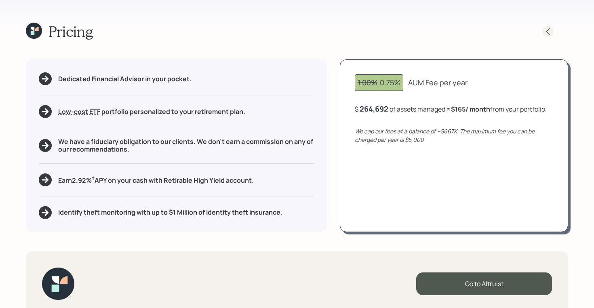
click at [550, 32] on icon at bounding box center [548, 31] width 8 height 8
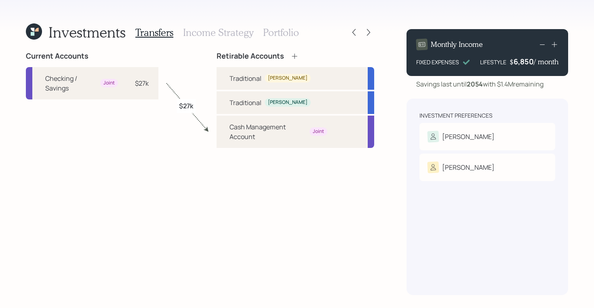
click at [37, 33] on icon at bounding box center [34, 31] width 16 height 16
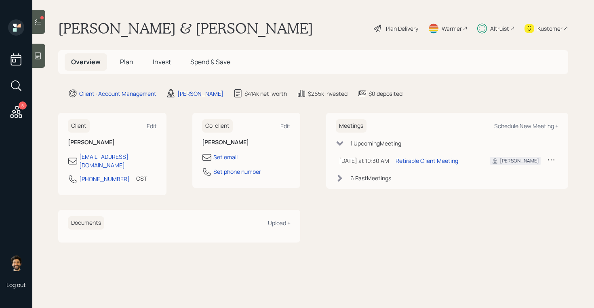
click at [39, 24] on icon at bounding box center [38, 22] width 8 height 8
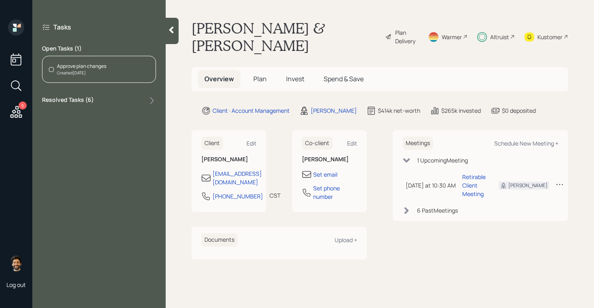
click at [81, 76] on div "Approve plan changes Created Today" at bounding box center [99, 69] width 114 height 27
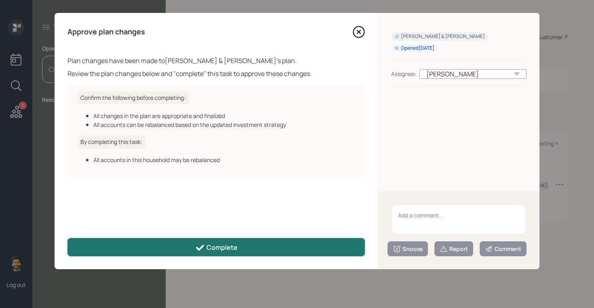
click at [165, 248] on button "Complete" at bounding box center [217, 247] width 298 height 18
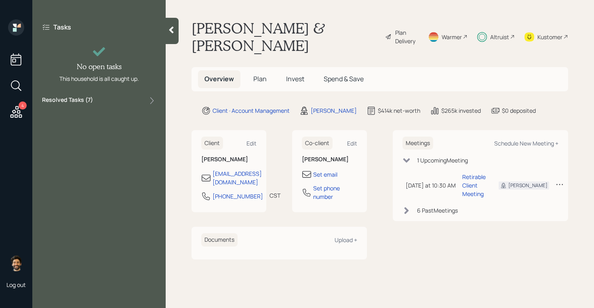
click at [18, 112] on icon at bounding box center [16, 112] width 15 height 15
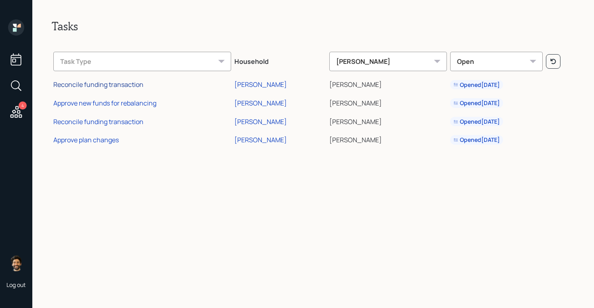
click at [106, 84] on div "Reconcile funding transaction" at bounding box center [98, 84] width 90 height 9
click at [95, 138] on div "Approve plan changes" at bounding box center [86, 139] width 66 height 9
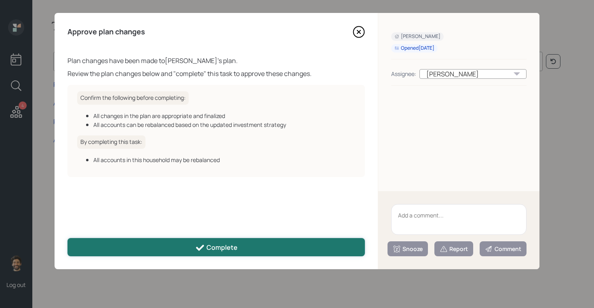
click at [183, 243] on button "Complete" at bounding box center [217, 247] width 298 height 18
